Goal: Task Accomplishment & Management: Manage account settings

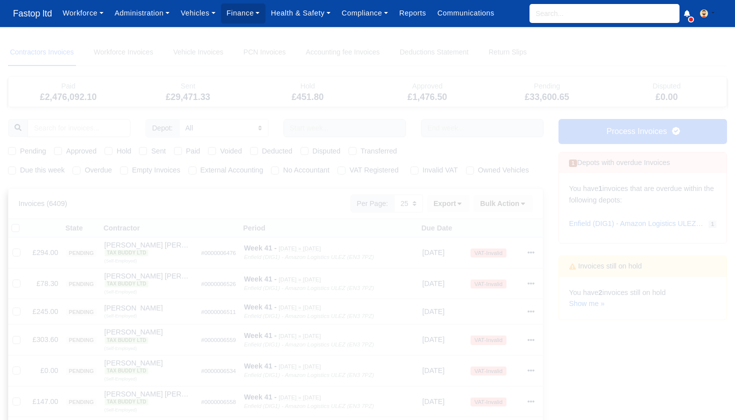
select select "25"
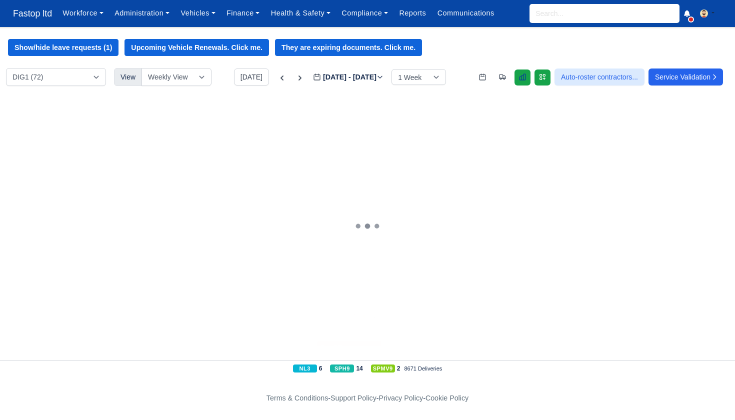
click at [518, 80] on icon at bounding box center [522, 77] width 8 height 8
click at [253, 16] on link "Finance" at bounding box center [243, 12] width 44 height 19
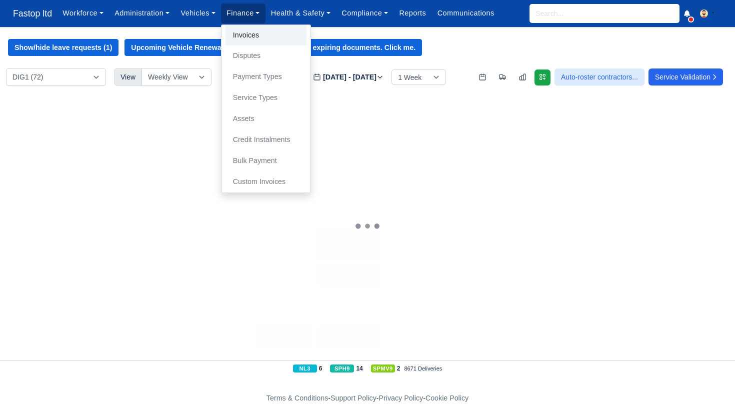
click at [253, 38] on link "Invoices" at bounding box center [265, 35] width 81 height 21
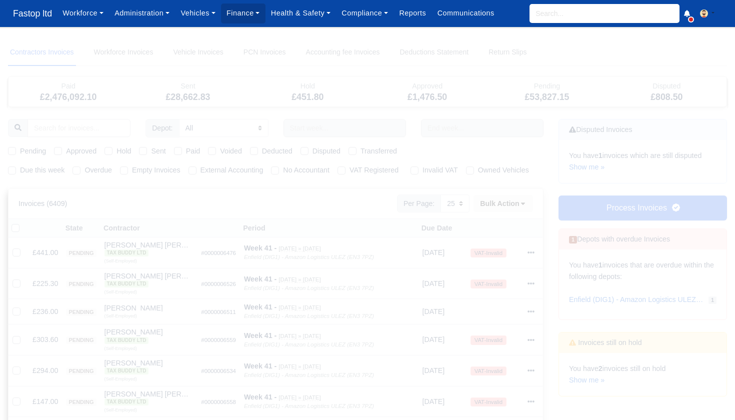
select select "25"
click at [20, 172] on label "Due this week" at bounding box center [42, 169] width 44 height 11
click at [13, 172] on input "Due this week" at bounding box center [12, 168] width 8 height 8
checkbox input "true"
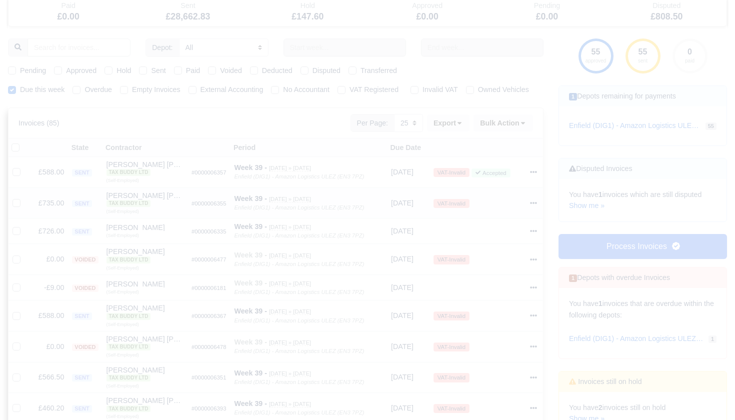
scroll to position [72, 0]
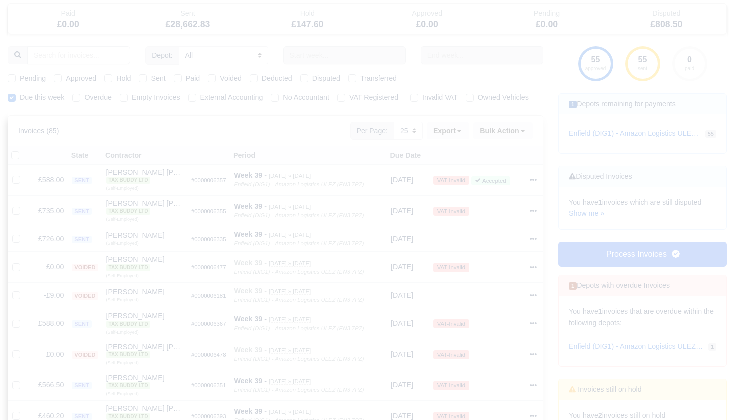
click at [20, 78] on label "Pending" at bounding box center [33, 78] width 26 height 11
click at [12, 78] on input "Pending" at bounding box center [12, 77] width 8 height 8
checkbox input "true"
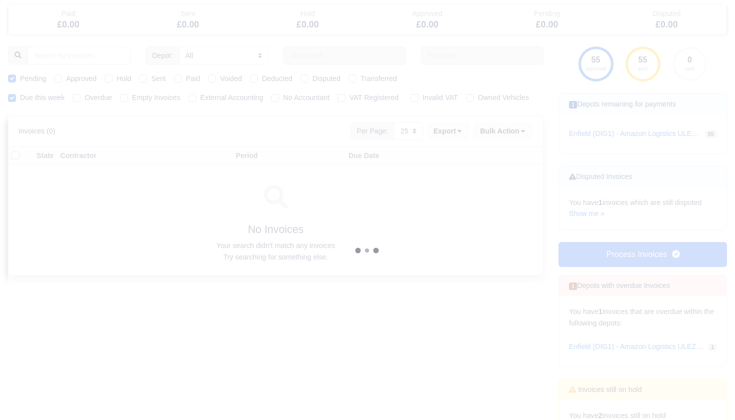
click at [66, 79] on label "Approved" at bounding box center [81, 78] width 30 height 11
click at [56, 79] on input "Approved" at bounding box center [58, 77] width 8 height 8
checkbox input "true"
click at [151, 78] on label "Sent" at bounding box center [158, 78] width 14 height 11
click at [147, 78] on input "Sent" at bounding box center [143, 77] width 8 height 8
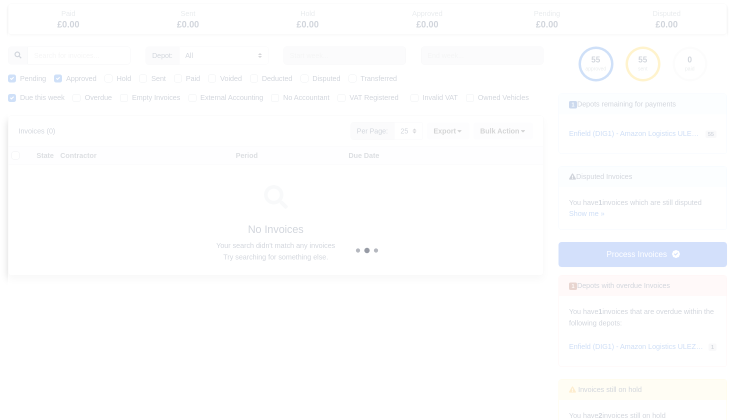
checkbox input "true"
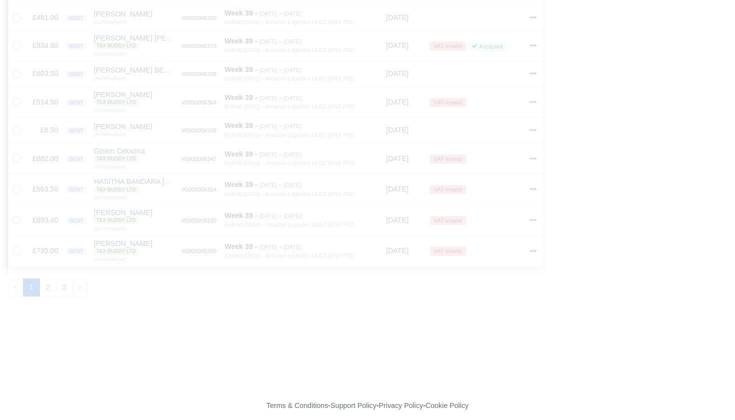
scroll to position [699, 0]
click at [52, 279] on button "2" at bounding box center [47, 288] width 17 height 18
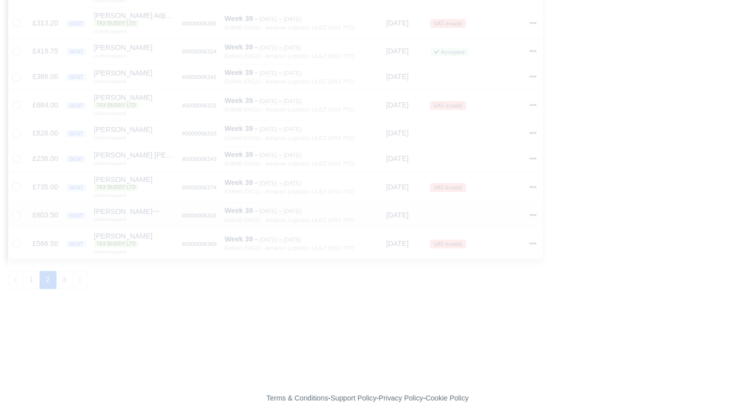
scroll to position [675, 0]
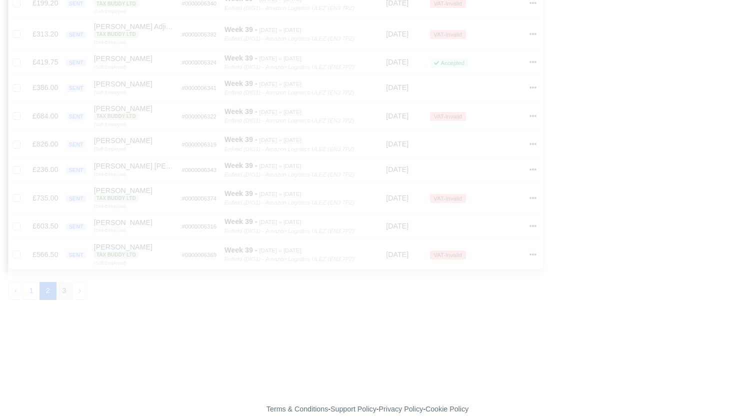
click at [68, 282] on button "3" at bounding box center [64, 291] width 17 height 18
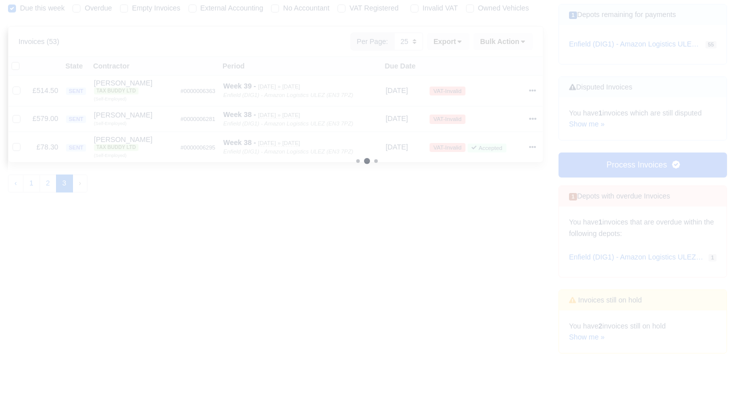
scroll to position [159, 0]
click at [584, 336] on link "Show me »" at bounding box center [586, 340] width 35 height 8
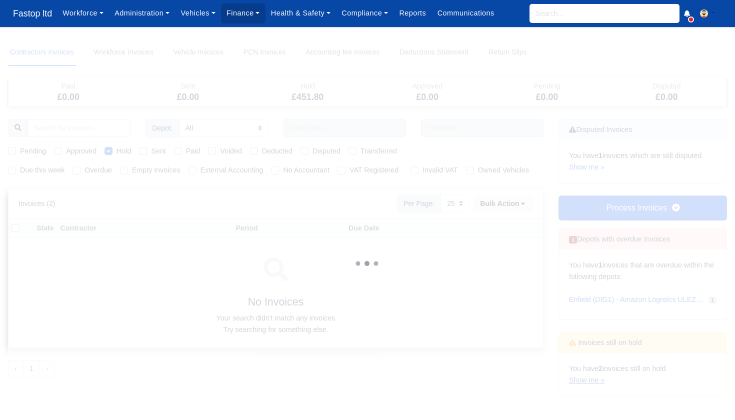
click at [587, 376] on link "Show me »" at bounding box center [586, 380] width 35 height 8
click at [116, 148] on label "Hold" at bounding box center [123, 150] width 14 height 11
click at [107, 148] on input "Hold" at bounding box center [108, 149] width 8 height 8
checkbox input "false"
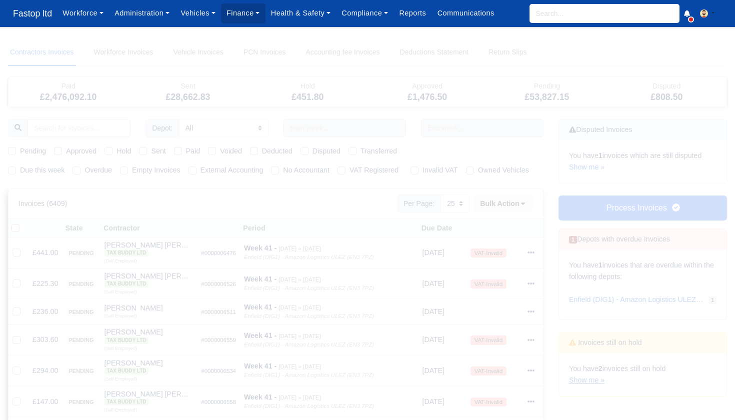
click at [589, 376] on link "Show me »" at bounding box center [586, 380] width 35 height 8
click at [532, 276] on icon at bounding box center [530, 275] width 7 height 2
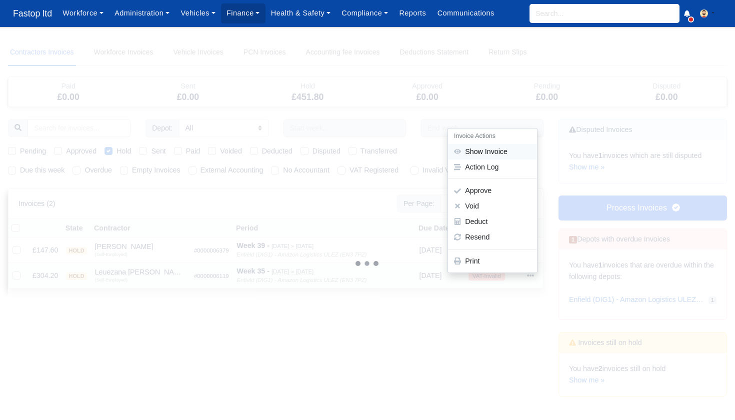
click at [493, 159] on link "Show Invoice" at bounding box center [492, 151] width 89 height 15
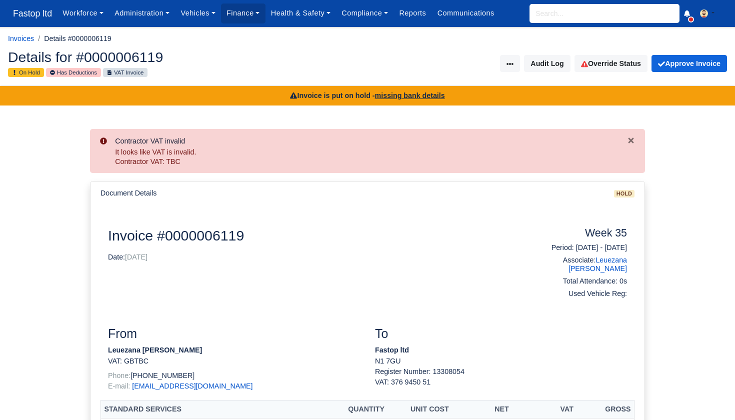
click at [555, 22] on input "search" at bounding box center [604, 13] width 150 height 19
type input ","
type input "leu"
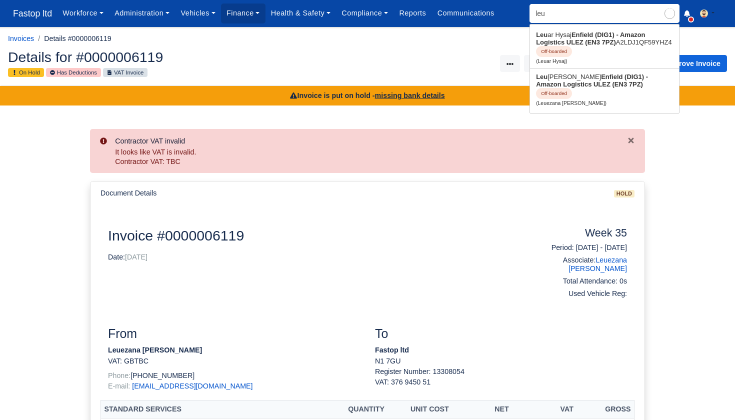
type input "leuar Hysaj"
type input "leue"
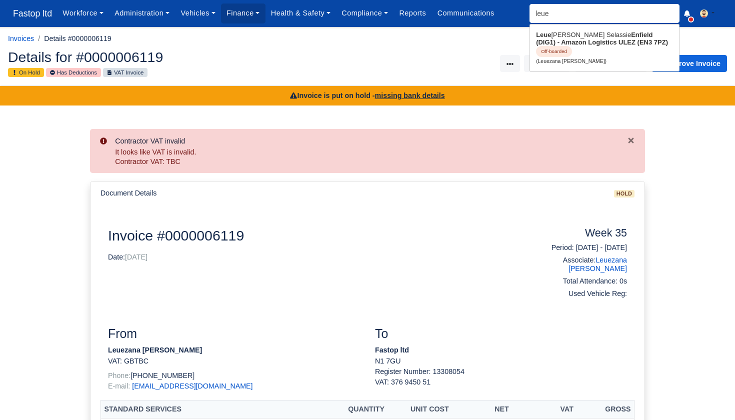
type input "leuezana Haile Selassie"
type input "lee"
drag, startPoint x: 558, startPoint y: 22, endPoint x: 583, endPoint y: 44, distance: 33.6
click at [583, 44] on strong "Enfield (DIG1) - Amazon Logistics ULEZ (EN3 7PZ)" at bounding box center [602, 38] width 132 height 15
type input "Leuezana Haile Selassie"
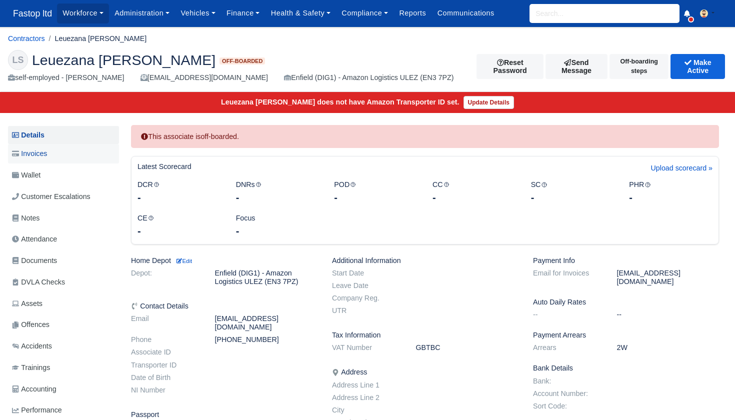
click at [42, 156] on span "Invoices" at bounding box center [29, 153] width 35 height 11
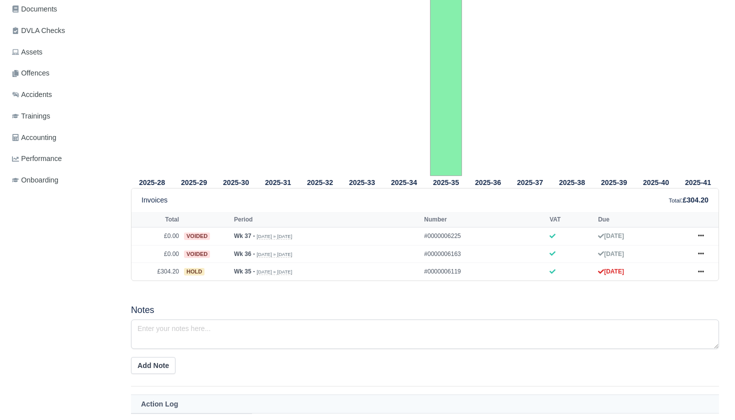
scroll to position [264, 0]
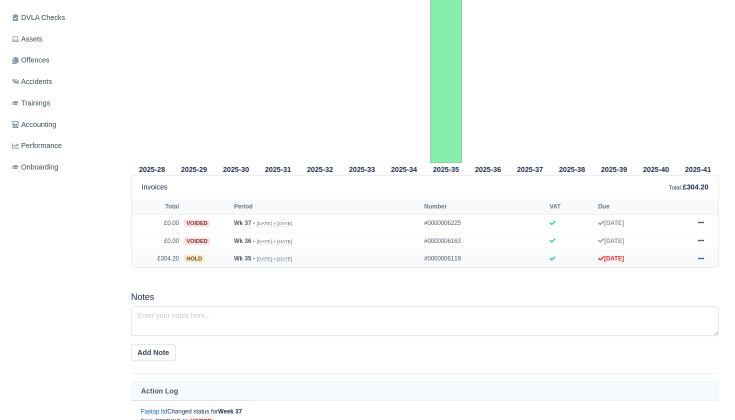
click at [703, 261] on icon at bounding box center [701, 258] width 6 height 6
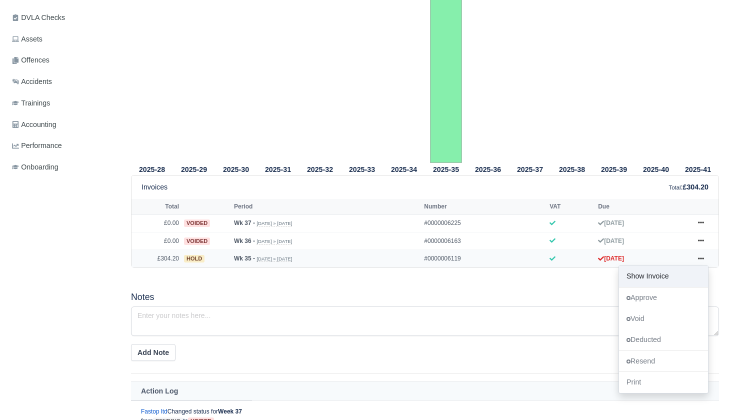
click at [665, 287] on link "Show Invoice" at bounding box center [663, 276] width 89 height 21
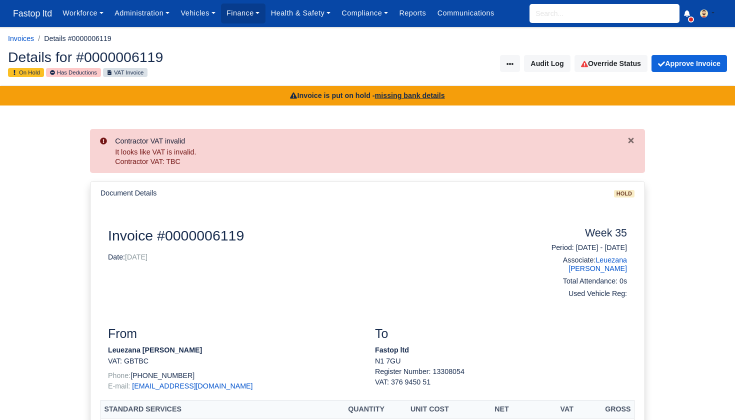
click at [564, 19] on input "search" at bounding box center [604, 13] width 150 height 19
type input "leu"
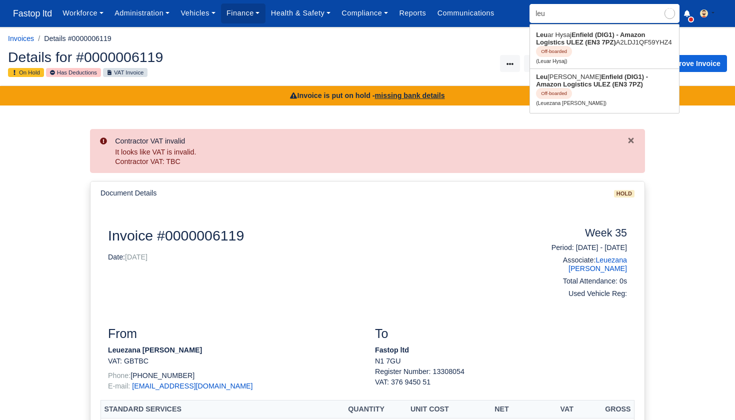
type input "leuar Hysaj"
type input "leue"
type input "leuezana [PERSON_NAME]"
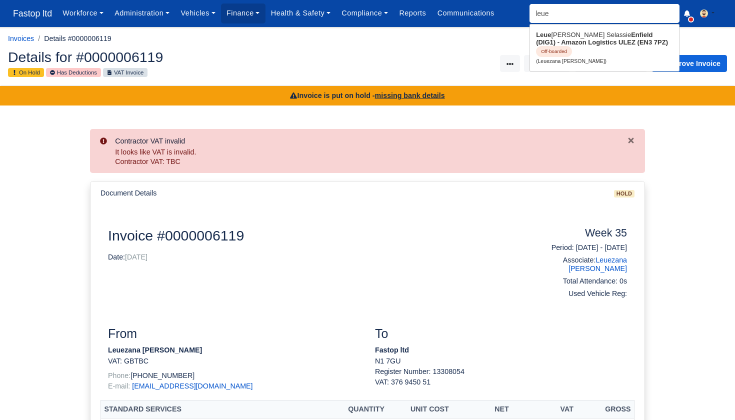
type input "[PERSON_NAME]"
drag, startPoint x: 564, startPoint y: 19, endPoint x: 578, endPoint y: 44, distance: 28.0
click at [578, 44] on strong "Enfield (DIG1) - Amazon Logistics ULEZ (EN3 7PZ)" at bounding box center [602, 38] width 132 height 15
type input "Leuezana [PERSON_NAME]"
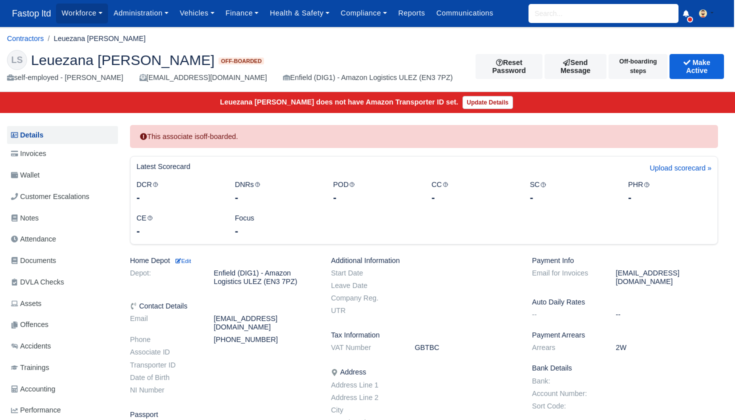
scroll to position [0, 1]
click at [693, 70] on button "Make Active" at bounding box center [696, 66] width 54 height 25
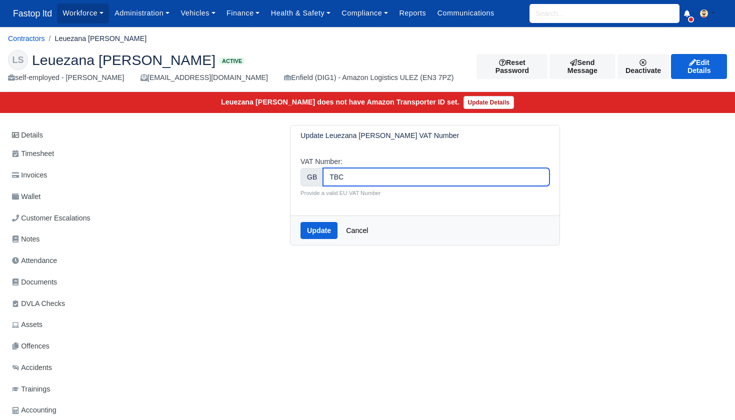
drag, startPoint x: 350, startPoint y: 172, endPoint x: 322, endPoint y: 171, distance: 27.5
click at [323, 171] on input "TBC" at bounding box center [436, 177] width 226 height 18
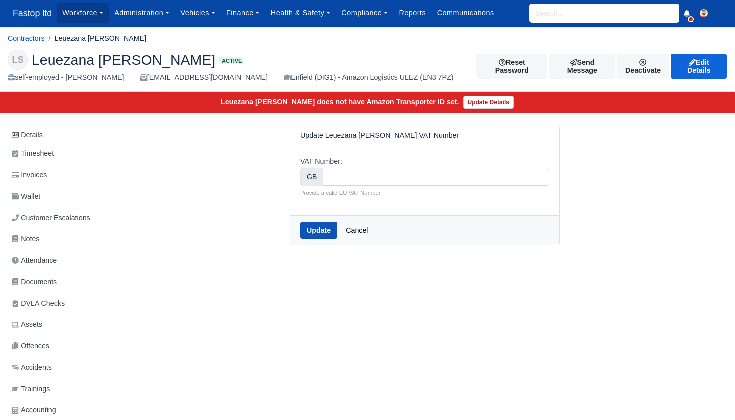
click at [318, 223] on button "Update" at bounding box center [318, 230] width 37 height 17
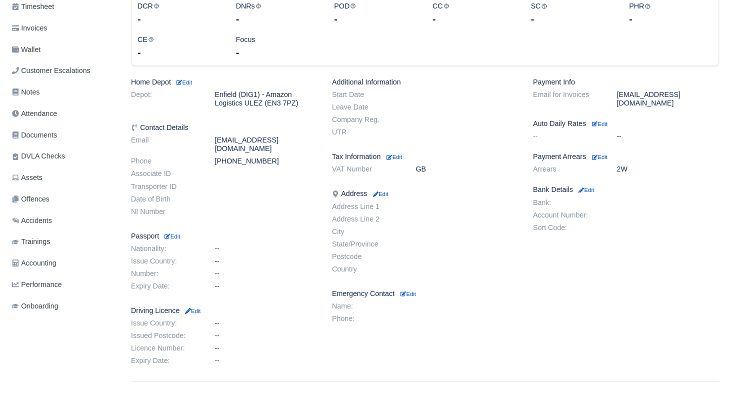
scroll to position [176, 0]
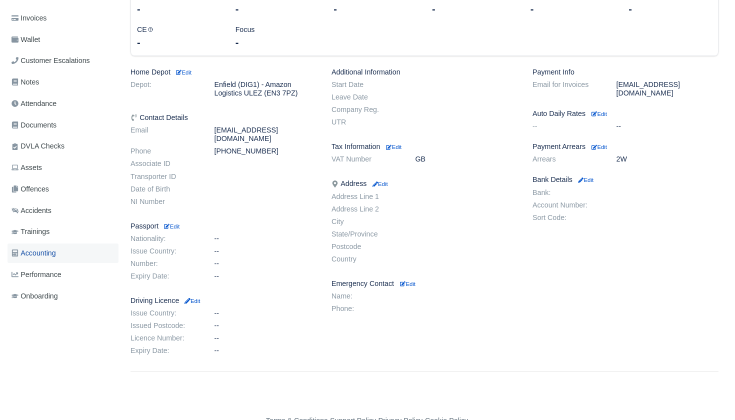
click at [54, 247] on span "Accounting" at bounding box center [33, 252] width 44 height 11
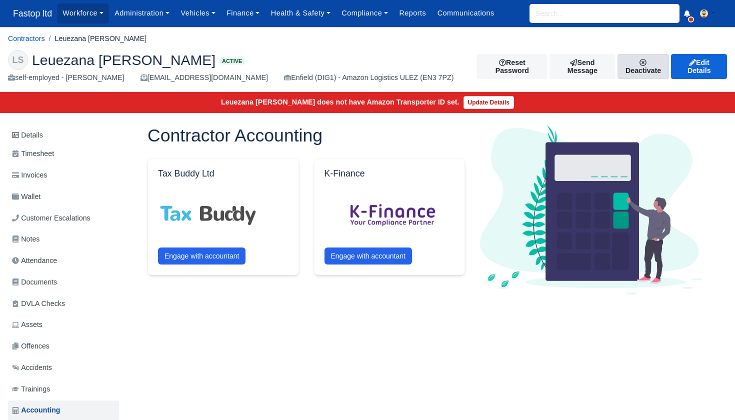
click at [640, 60] on icon at bounding box center [643, 62] width 7 height 7
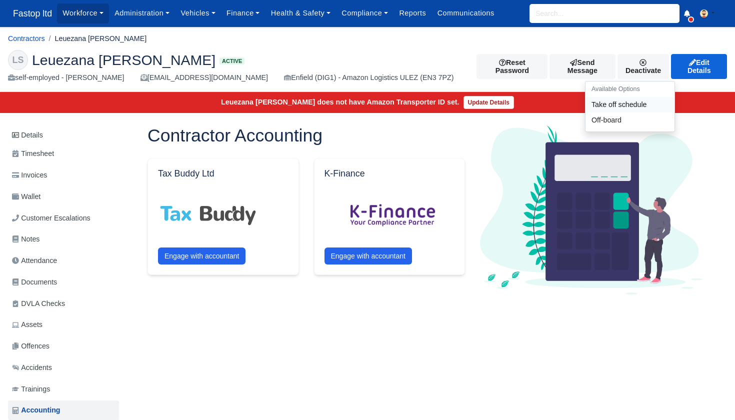
click at [598, 99] on link "Take off schedule" at bounding box center [629, 104] width 89 height 15
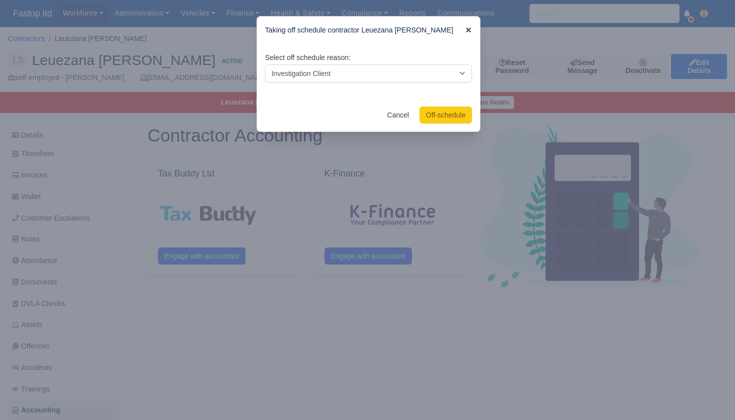
click at [465, 29] on icon at bounding box center [468, 29] width 7 height 7
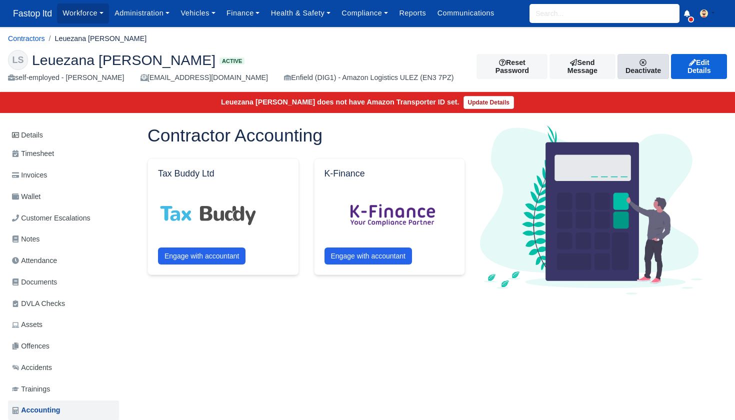
click at [632, 72] on link "Deactivate" at bounding box center [643, 66] width 52 height 25
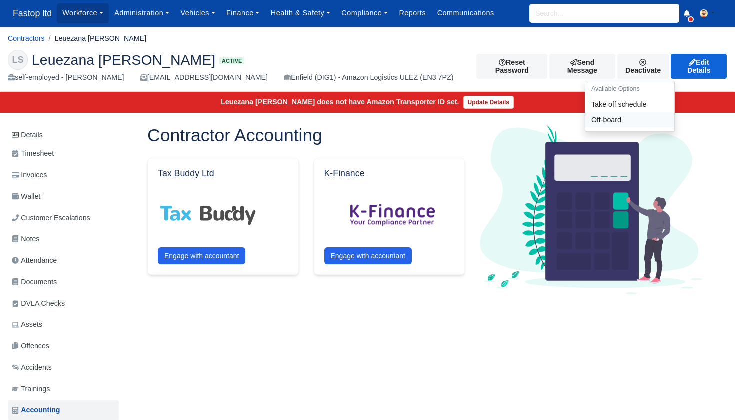
click at [606, 119] on link "Off-board" at bounding box center [629, 119] width 89 height 15
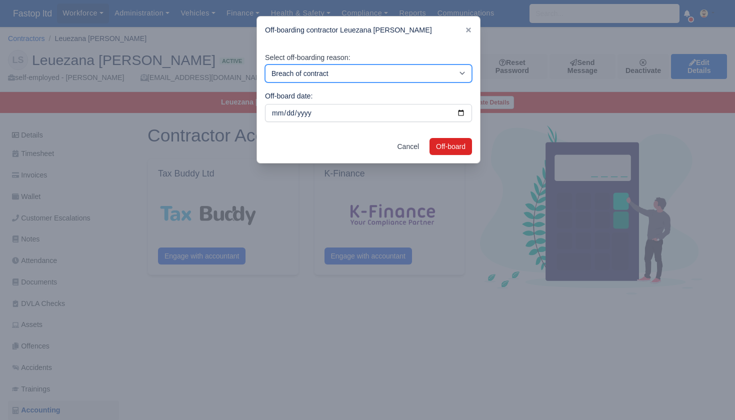
select select "personal-decision"
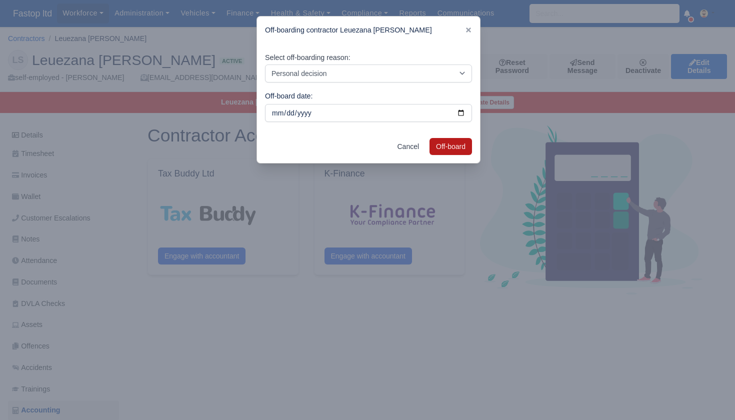
click at [442, 145] on button "Off-board" at bounding box center [450, 146] width 42 height 17
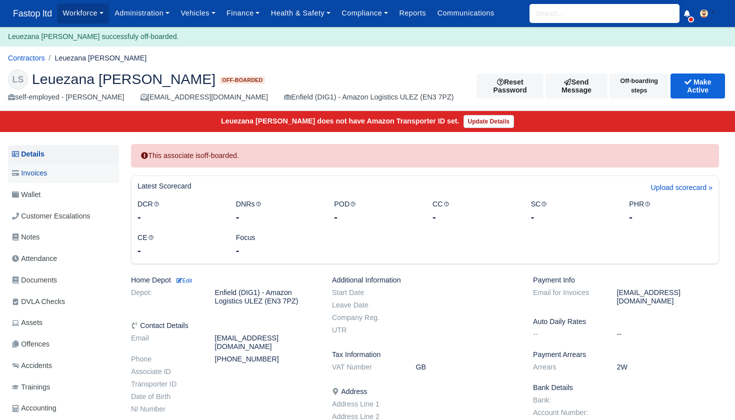
click at [39, 174] on span "Invoices" at bounding box center [29, 172] width 35 height 11
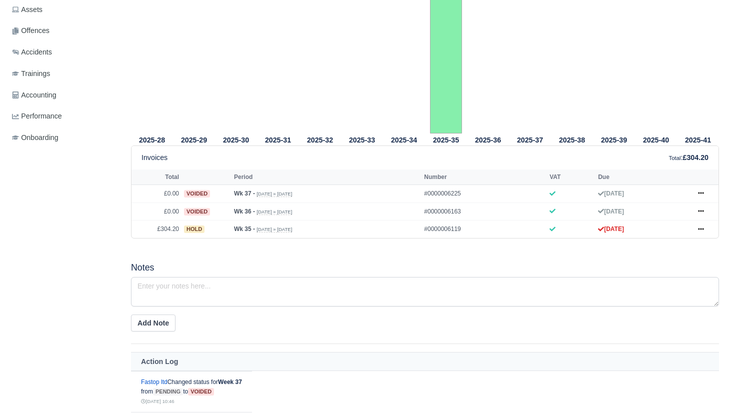
scroll to position [304, 0]
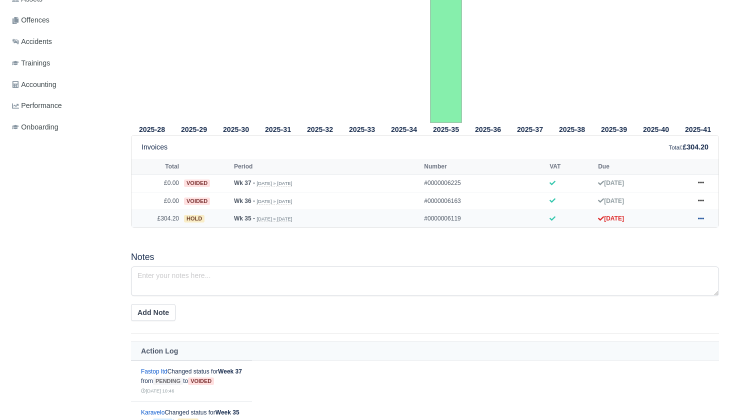
click at [701, 221] on icon at bounding box center [701, 218] width 6 height 6
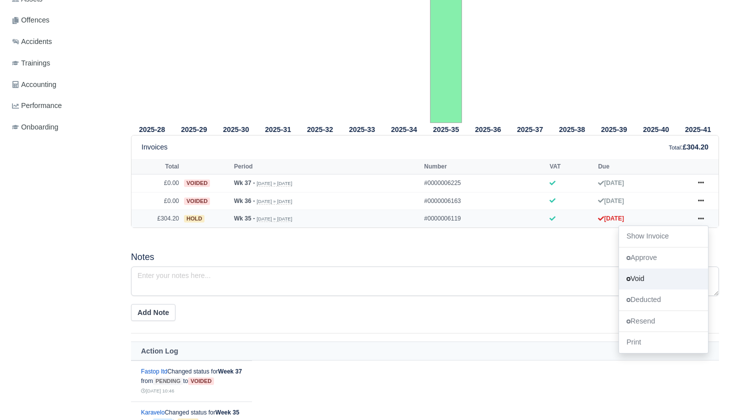
click at [634, 289] on link "Void" at bounding box center [663, 278] width 89 height 21
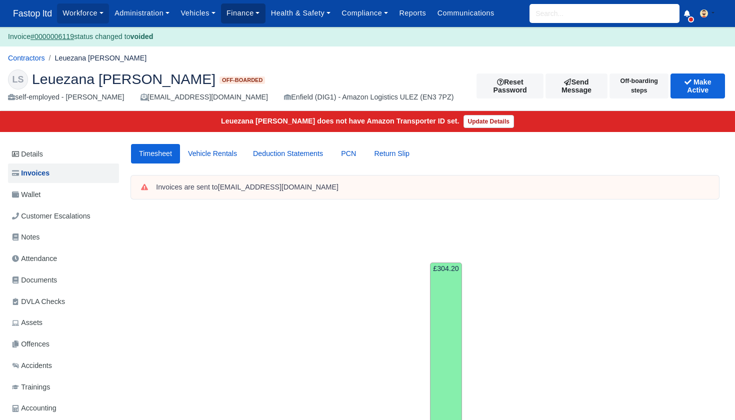
click at [245, 12] on link "Finance" at bounding box center [243, 12] width 44 height 19
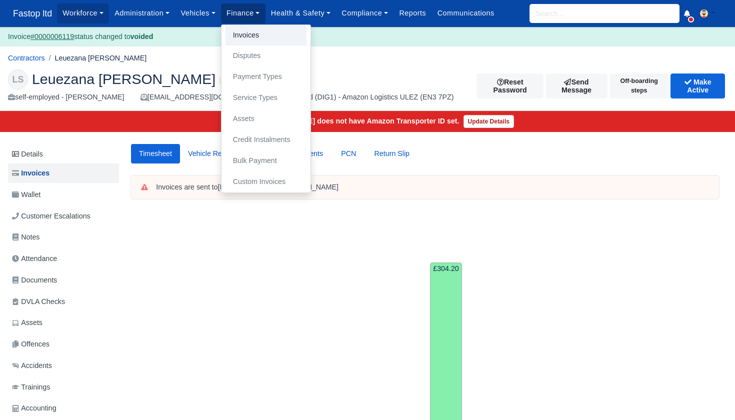
click at [257, 33] on link "Invoices" at bounding box center [265, 35] width 81 height 21
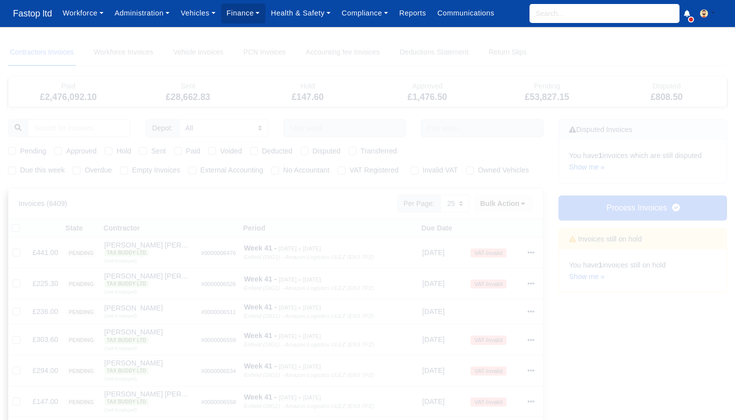
select select "25"
click at [561, 6] on input "search" at bounding box center [604, 13] width 150 height 19
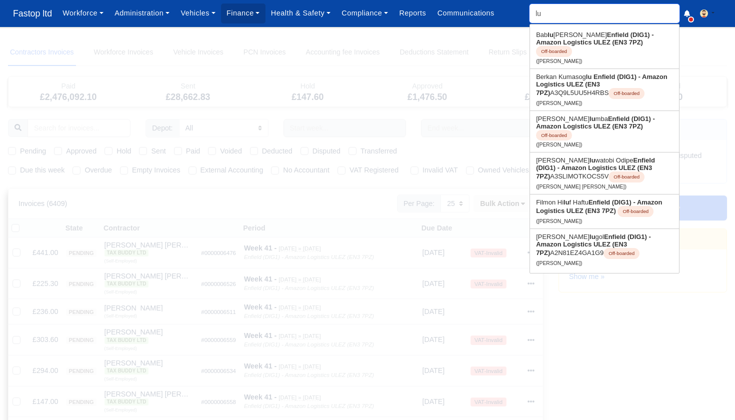
type input "l"
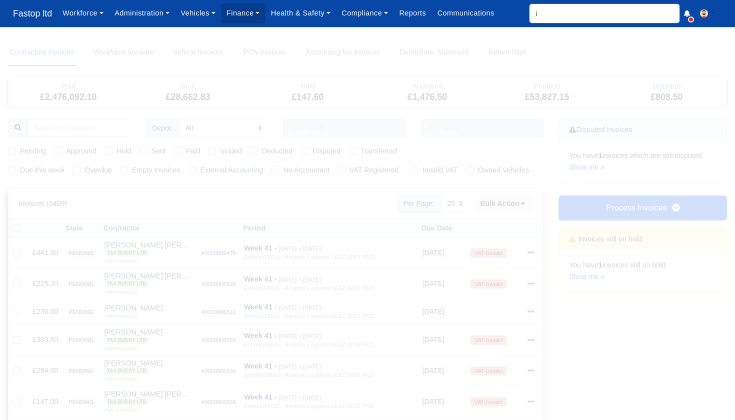
type input "iu"
type input "iulian Baciu"
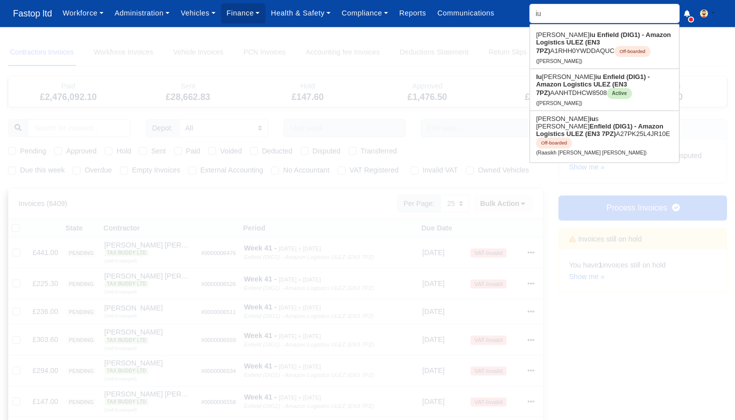
type input "iul"
type input "iulian Baciu"
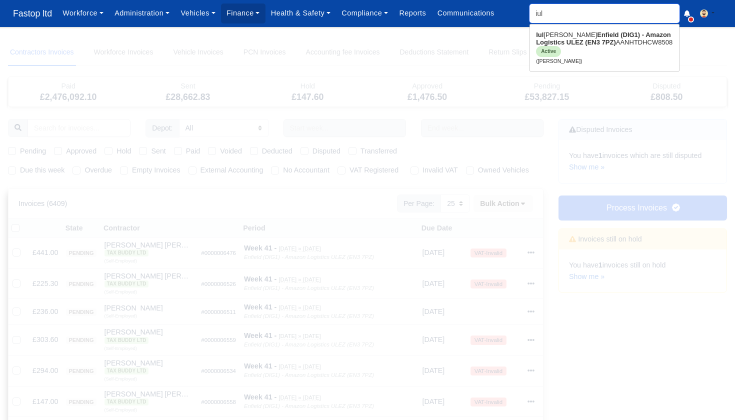
type input "ill"
drag, startPoint x: 561, startPoint y: 6, endPoint x: 568, endPoint y: 44, distance: 39.0
click at [568, 44] on strong "Enfield (DIG1) - Amazon Logistics ULEZ (EN3 7PZ)" at bounding box center [603, 38] width 135 height 15
type input "[PERSON_NAME]"
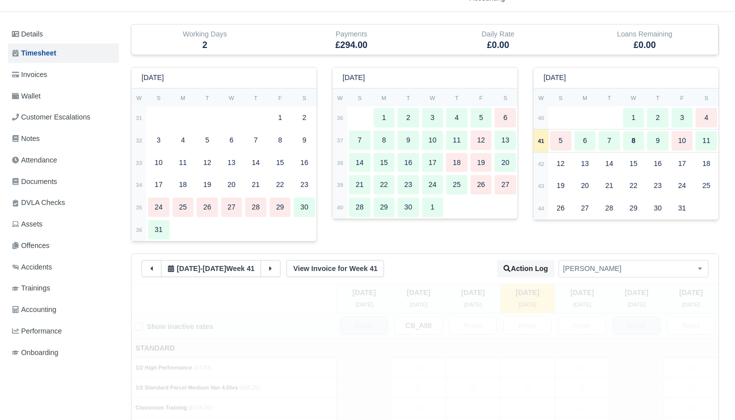
scroll to position [91, 0]
click at [47, 178] on span "Documents" at bounding box center [34, 180] width 45 height 11
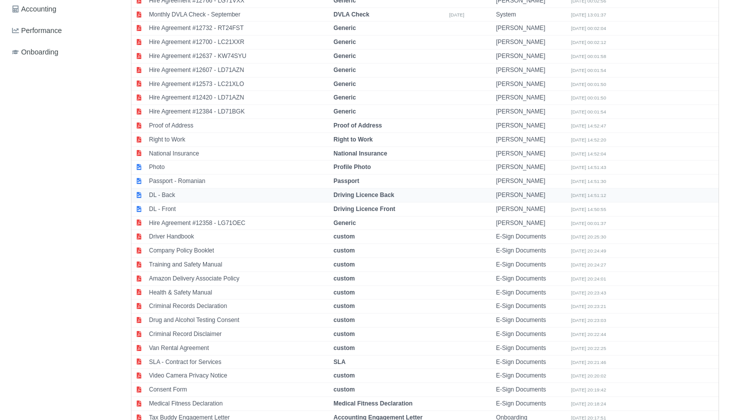
scroll to position [391, 0]
click at [181, 132] on td "Right to Work" at bounding box center [238, 139] width 184 height 14
select select "right-to-work"
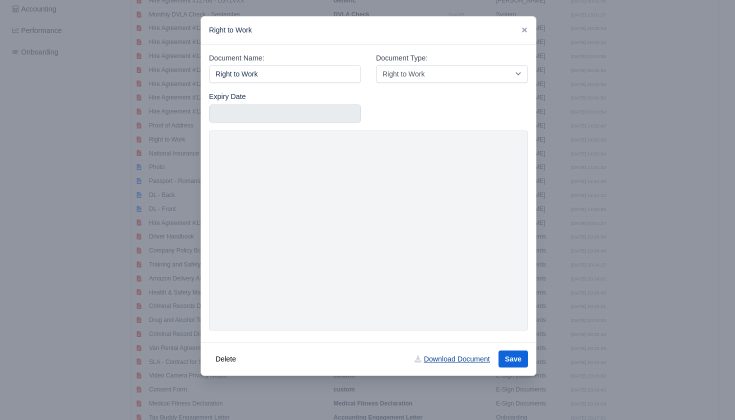
click at [443, 359] on link "Download Document" at bounding box center [452, 358] width 88 height 17
click at [525, 30] on icon at bounding box center [524, 29] width 5 height 5
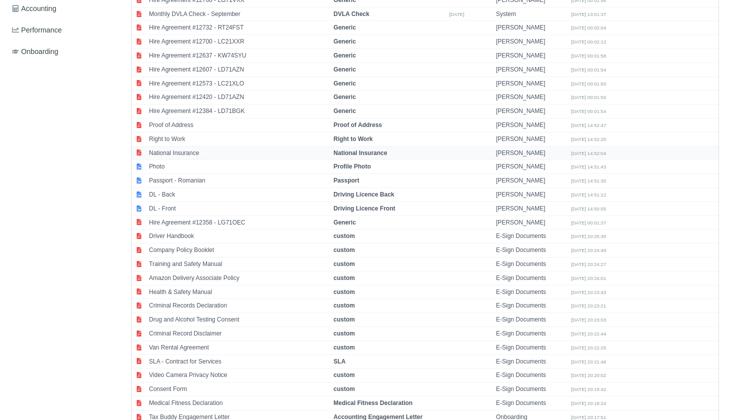
scroll to position [392, 0]
click at [177, 201] on td "DL - Front" at bounding box center [238, 208] width 184 height 14
select select "driving-licence-front"
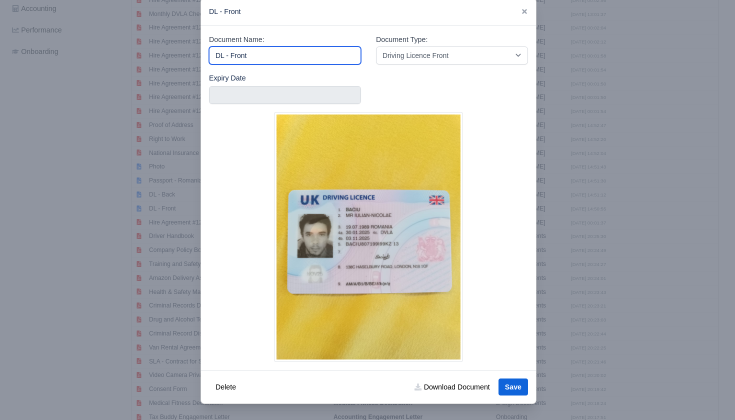
scroll to position [18, 0]
click at [581, 238] on div at bounding box center [367, 210] width 735 height 420
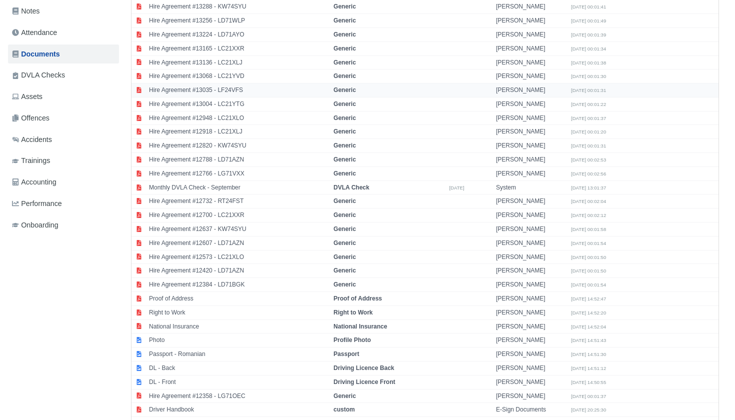
scroll to position [201, 0]
